Goal: Find specific page/section: Find specific page/section

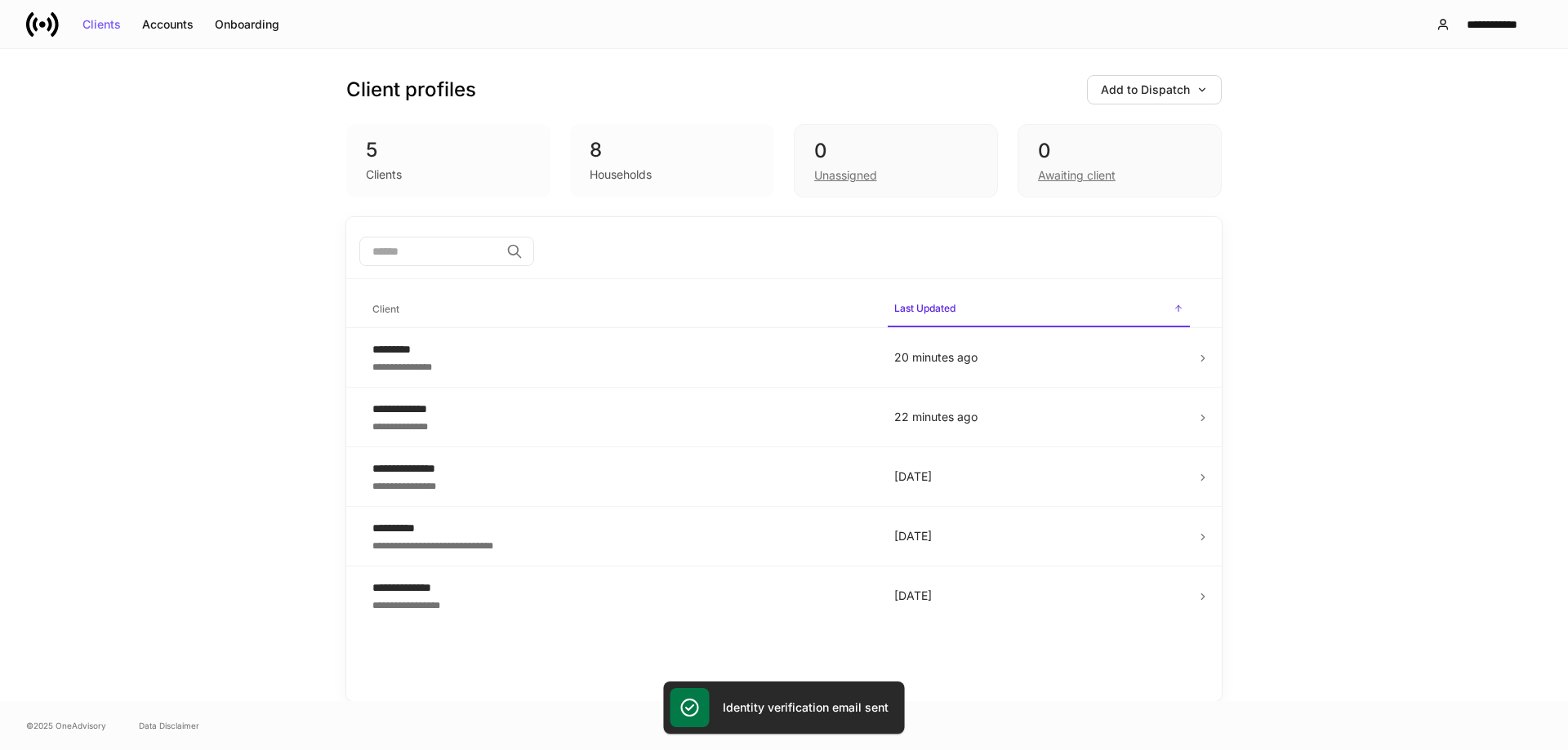
click at [1279, 198] on div "**********" at bounding box center [784, 375] width 1568 height 653
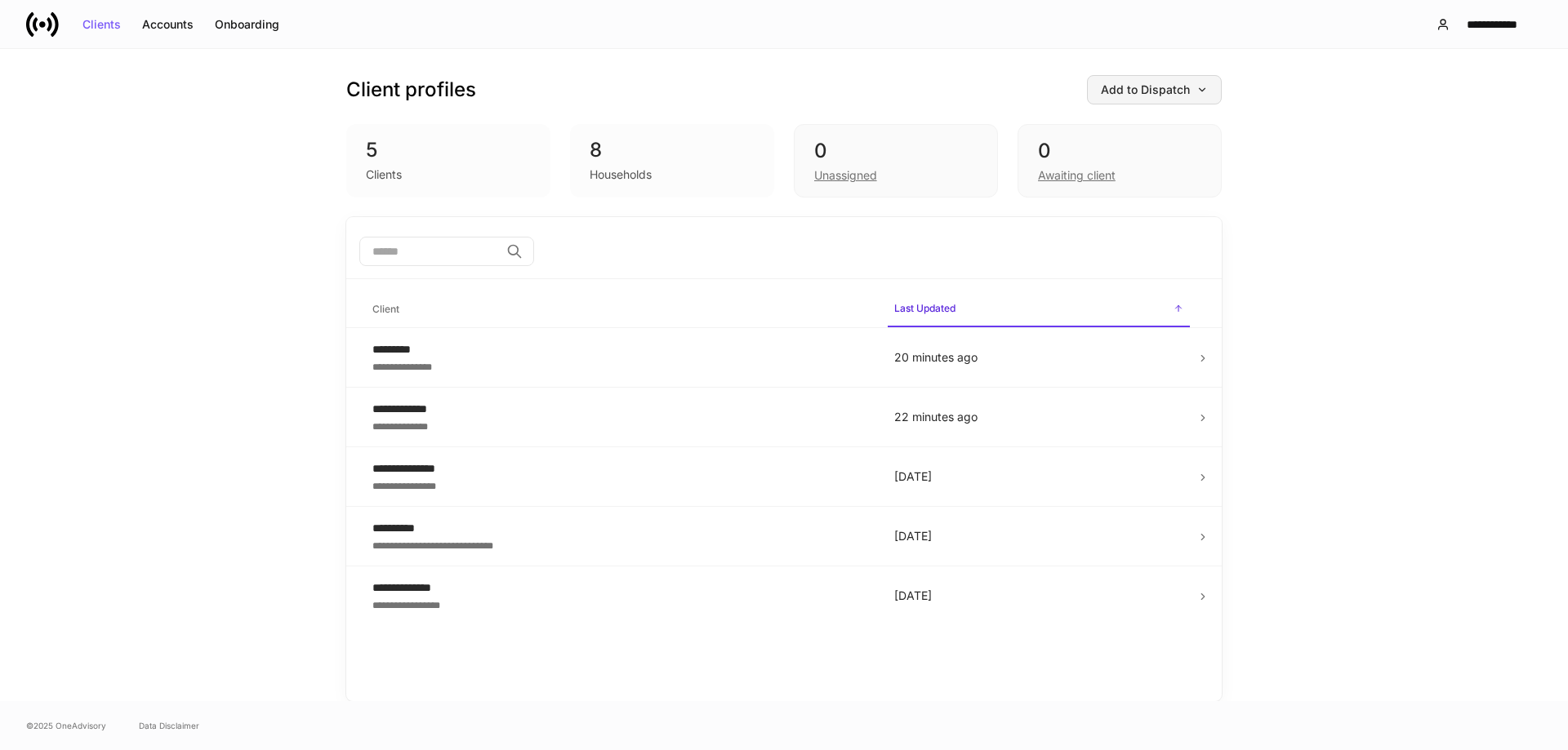
click at [1167, 91] on div "Add to Dispatch" at bounding box center [1155, 90] width 107 height 12
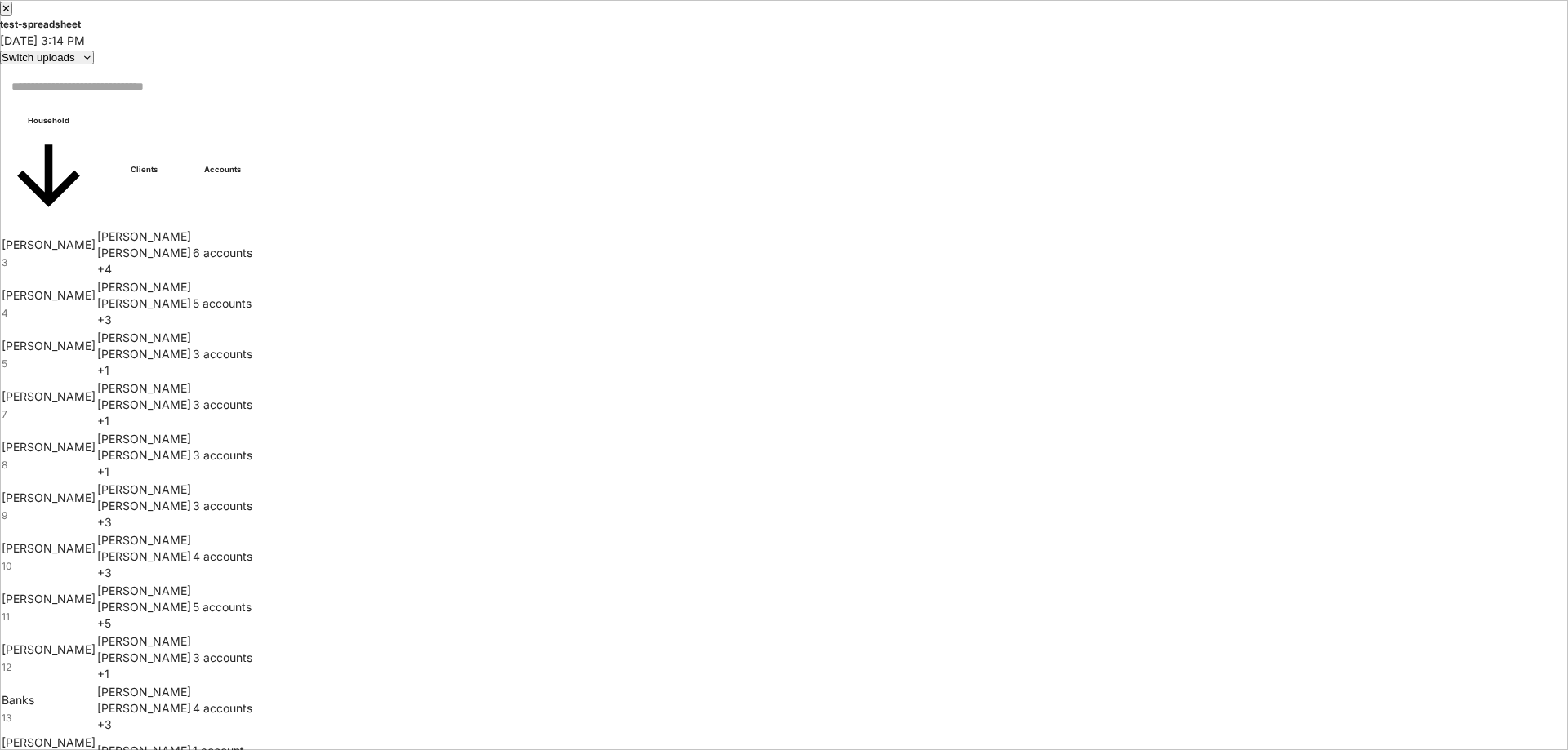
drag, startPoint x: 1522, startPoint y: 291, endPoint x: 1515, endPoint y: 231, distance: 60.4
click at [252, 381] on tr "[PERSON_NAME] 7 [PERSON_NAME] [PERSON_NAME] + 1 3 accounts" at bounding box center [126, 405] width 250 height 49
